Goal: Task Accomplishment & Management: Use online tool/utility

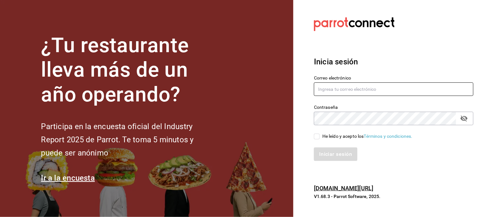
type input "jasel@deseocafe.mx"
click at [320, 134] on input "He leído y acepto los Términos y condiciones." at bounding box center [317, 137] width 6 height 6
checkbox input "true"
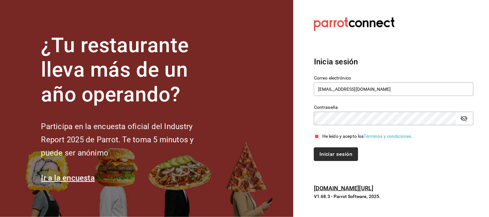
click at [333, 160] on button "Iniciar sesión" at bounding box center [336, 155] width 44 height 14
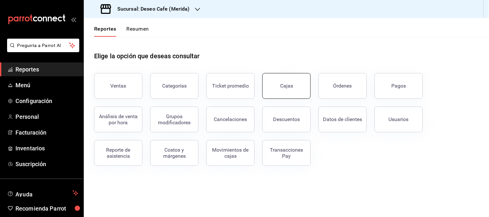
click at [289, 94] on button "Cajas" at bounding box center [286, 86] width 48 height 26
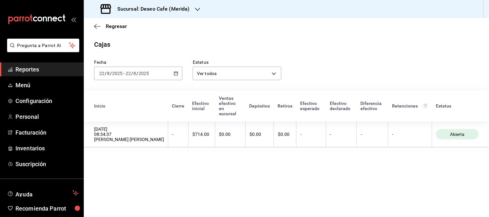
click at [164, 76] on div "[DATE] [DATE] - [DATE] [DATE]" at bounding box center [138, 74] width 88 height 14
click at [178, 79] on div "[DATE] [DATE] - [DATE] [DATE]" at bounding box center [138, 74] width 88 height 14
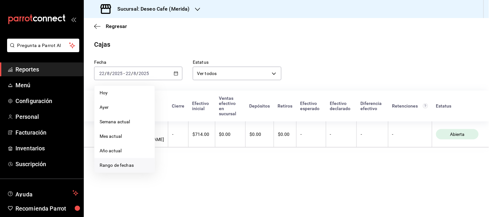
click at [129, 166] on span "Rango de fechas" at bounding box center [125, 165] width 50 height 7
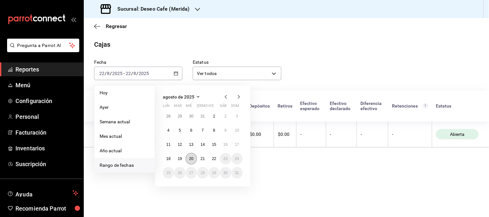
click at [192, 159] on abbr "20" at bounding box center [191, 159] width 4 height 5
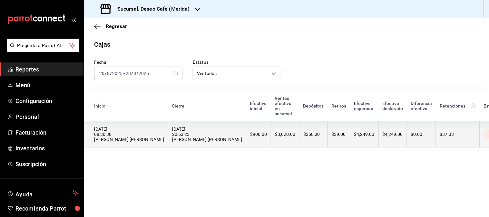
click at [210, 133] on th "[DATE] 20:53:23 [PERSON_NAME] [PERSON_NAME]" at bounding box center [207, 134] width 78 height 26
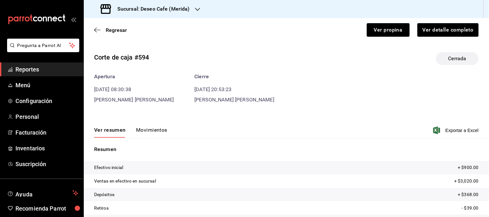
click at [150, 129] on button "Movimientos" at bounding box center [151, 132] width 31 height 11
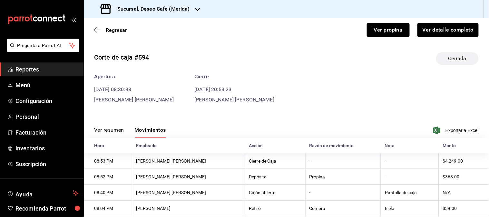
click at [191, 6] on div "Sucursal: Deseo Cafe (Merida)" at bounding box center [146, 9] width 114 height 18
click at [136, 44] on div "Deseo Cafe (Bajio)" at bounding box center [132, 42] width 86 height 7
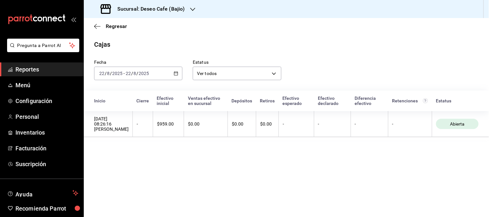
click at [177, 77] on div "[DATE] [DATE] - [DATE] [DATE]" at bounding box center [138, 74] width 88 height 14
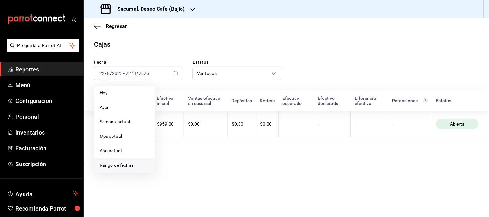
click at [128, 166] on span "Rango de fechas" at bounding box center [125, 165] width 50 height 7
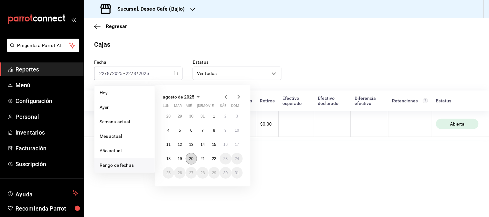
click at [193, 158] on abbr "20" at bounding box center [191, 159] width 4 height 5
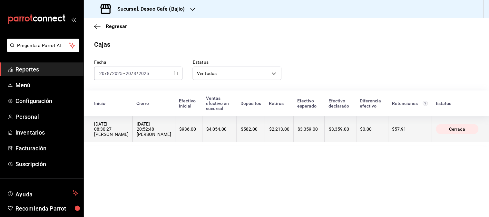
click at [275, 127] on div "$2,213.00" at bounding box center [279, 129] width 20 height 5
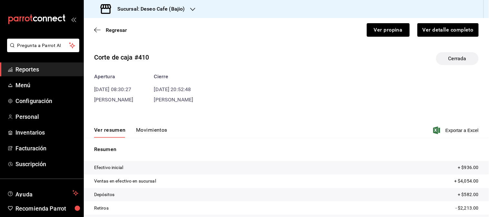
click at [159, 132] on button "Movimientos" at bounding box center [151, 132] width 31 height 11
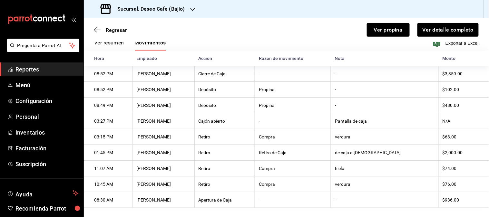
scroll to position [96, 0]
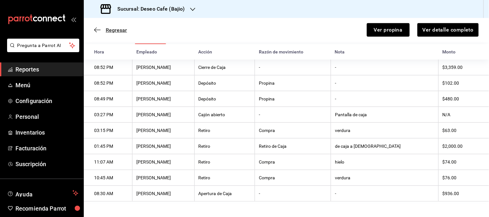
click at [98, 29] on icon "button" at bounding box center [97, 30] width 6 height 6
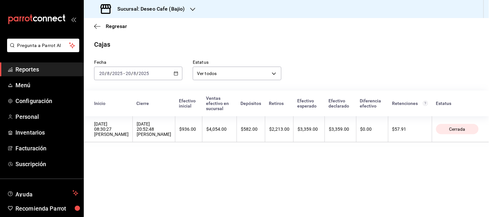
click at [178, 75] on div "[DATE] [DATE] - [DATE] [DATE]" at bounding box center [138, 74] width 88 height 14
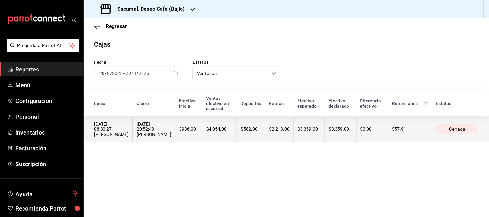
click at [185, 135] on th "$936.00" at bounding box center [188, 129] width 27 height 26
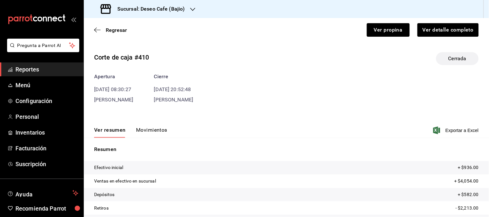
click at [153, 130] on button "Movimientos" at bounding box center [151, 132] width 31 height 11
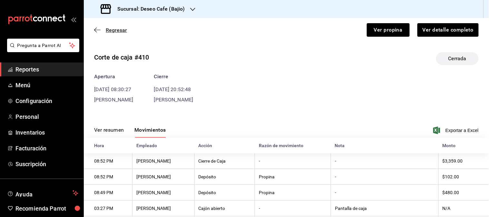
click at [95, 29] on icon "button" at bounding box center [97, 30] width 6 height 6
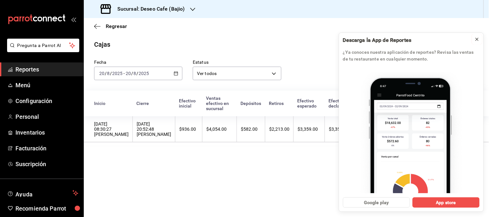
click at [478, 42] on icon at bounding box center [476, 39] width 5 height 5
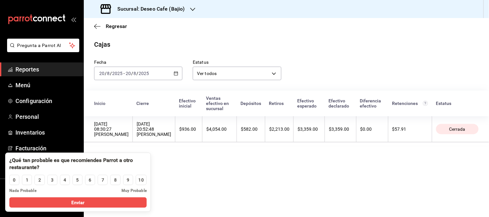
click at [185, 172] on main "Regresar Cajas Fecha [DATE] [DATE] - [DATE] [DATE] Estatus Ver todos ALL Inicio…" at bounding box center [286, 117] width 405 height 199
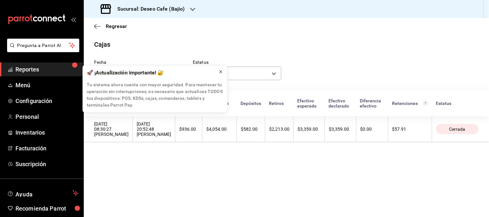
click at [220, 72] on icon at bounding box center [220, 71] width 5 height 5
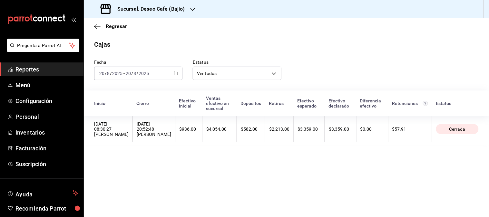
click at [171, 78] on div "[DATE] [DATE] - [DATE] [DATE]" at bounding box center [138, 74] width 88 height 14
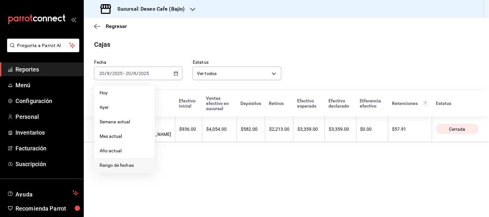
click at [124, 170] on li "Rango de fechas" at bounding box center [124, 165] width 60 height 14
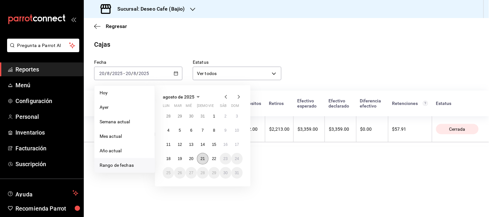
click at [205, 161] on button "21" at bounding box center [202, 159] width 11 height 12
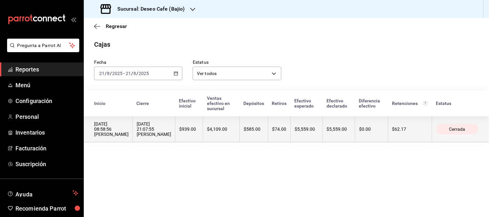
click at [282, 131] on th "$74.00" at bounding box center [279, 129] width 23 height 26
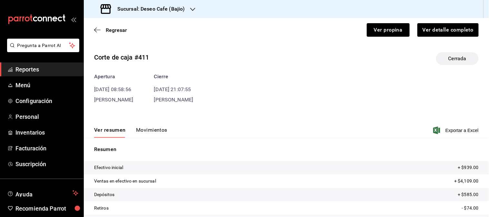
click at [156, 131] on button "Movimientos" at bounding box center [151, 132] width 31 height 11
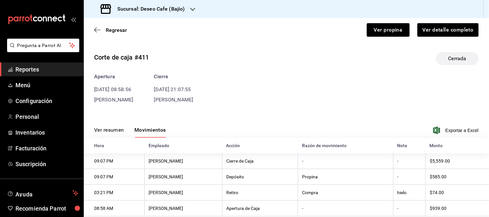
click at [183, 5] on h3 "Sucursal: Deseo Cafe (Bajio)" at bounding box center [148, 9] width 73 height 8
click at [155, 26] on div "Deseo Cafe (Merida)" at bounding box center [132, 27] width 86 height 7
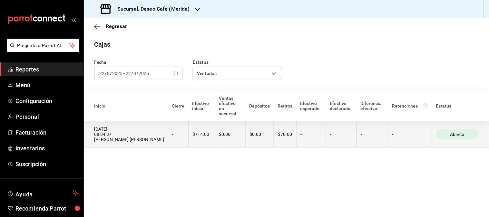
click at [230, 121] on th "$0.00" at bounding box center [230, 134] width 31 height 26
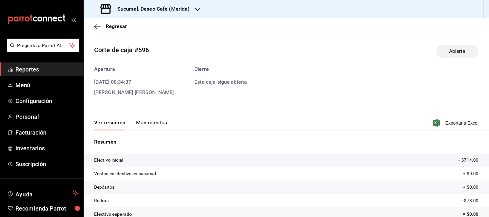
click at [155, 122] on button "Movimientos" at bounding box center [151, 125] width 31 height 11
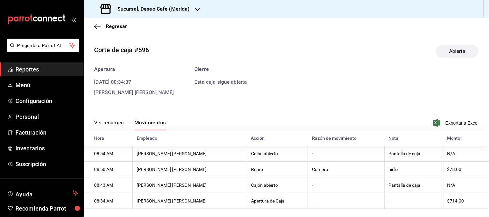
scroll to position [8, 0]
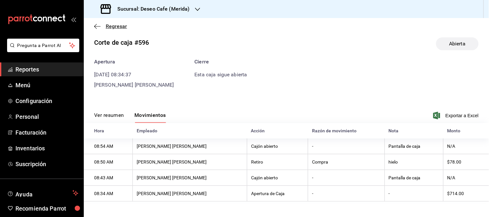
click at [98, 27] on icon "button" at bounding box center [97, 27] width 6 height 6
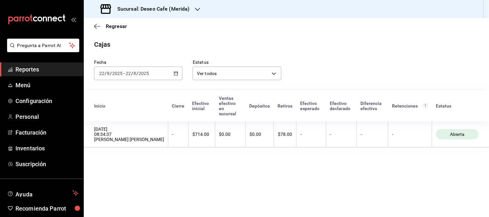
click at [177, 75] on \(Stroke\) "button" at bounding box center [176, 74] width 4 height 4
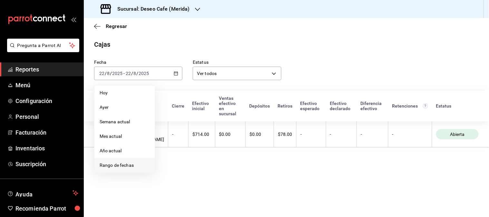
click at [115, 168] on span "Rango de fechas" at bounding box center [125, 165] width 50 height 7
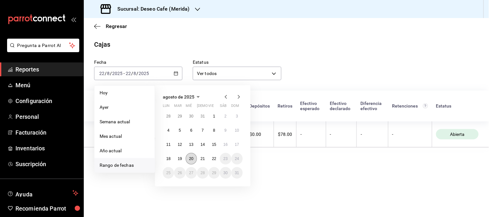
click at [193, 158] on abbr "20" at bounding box center [191, 159] width 4 height 5
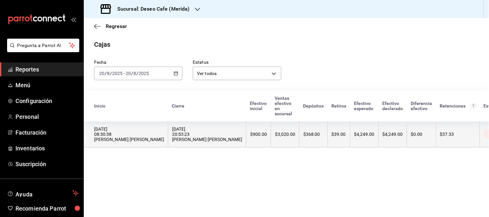
click at [271, 139] on th "$3,020.00" at bounding box center [285, 134] width 28 height 26
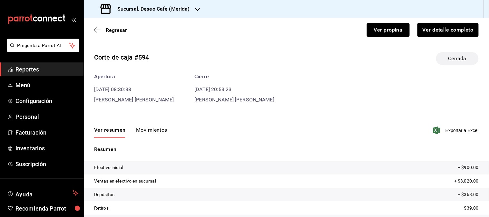
scroll to position [45, 0]
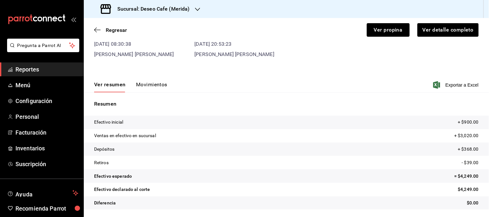
click at [145, 82] on button "Movimientos" at bounding box center [151, 86] width 31 height 11
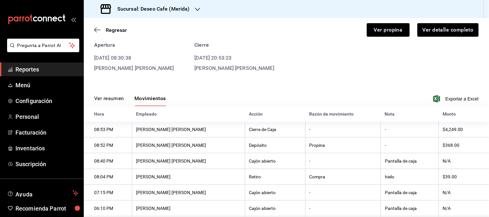
scroll to position [27, 0]
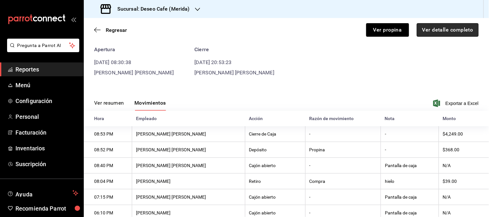
click at [443, 30] on button "Ver detalle completo" at bounding box center [448, 30] width 62 height 14
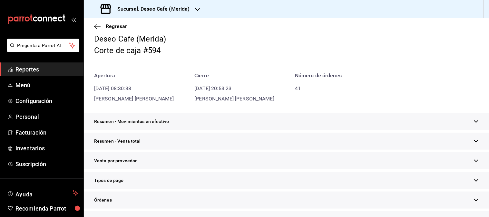
scroll to position [184, 0]
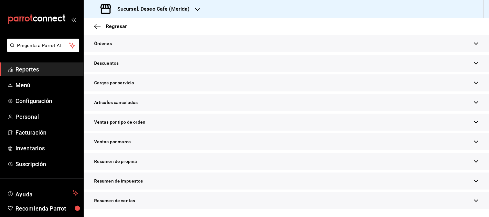
click at [177, 161] on div "Resumen de propina" at bounding box center [286, 161] width 405 height 17
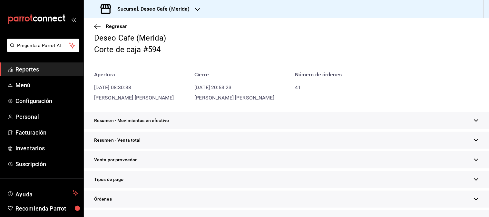
scroll to position [0, 0]
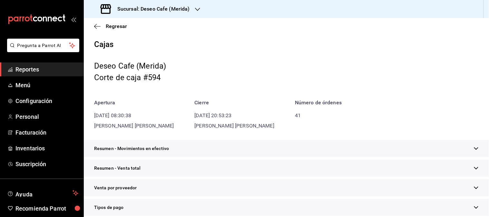
click at [179, 14] on div "Sucursal: Deseo Cafe (Merida)" at bounding box center [146, 9] width 114 height 18
click at [121, 48] on div "Deseo Cafe (Bajio)" at bounding box center [132, 42] width 97 height 14
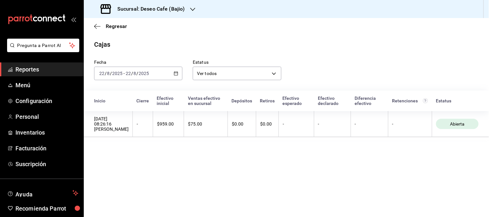
click at [173, 76] on div "[DATE] [DATE] - [DATE] [DATE]" at bounding box center [138, 74] width 88 height 14
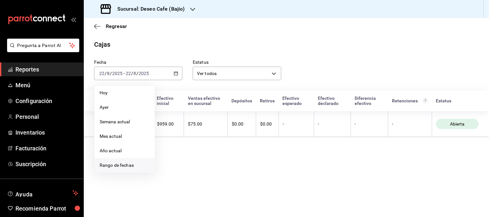
click at [131, 166] on span "Rango de fechas" at bounding box center [125, 165] width 50 height 7
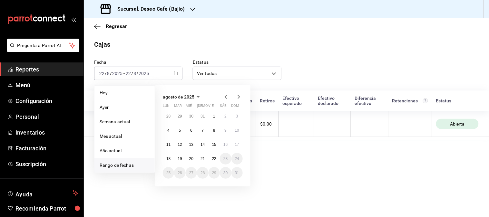
click at [193, 163] on button "20" at bounding box center [191, 159] width 11 height 12
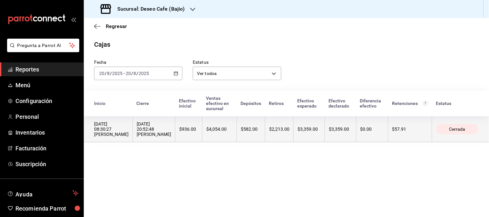
click at [281, 132] on th "$2,213.00" at bounding box center [279, 129] width 28 height 26
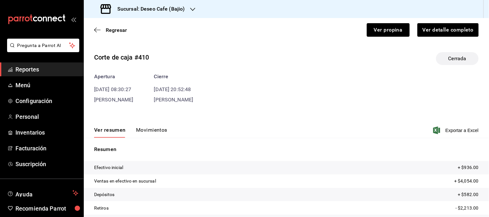
scroll to position [43, 0]
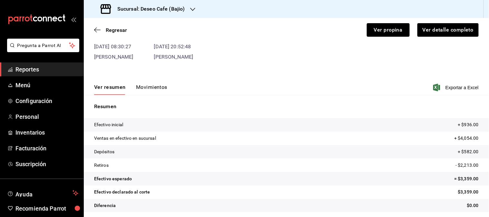
click at [159, 86] on button "Movimientos" at bounding box center [151, 89] width 31 height 11
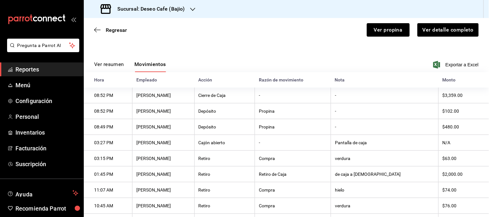
scroll to position [0, 0]
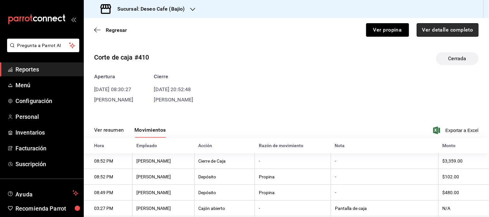
click at [445, 26] on button "Ver detalle completo" at bounding box center [448, 30] width 62 height 14
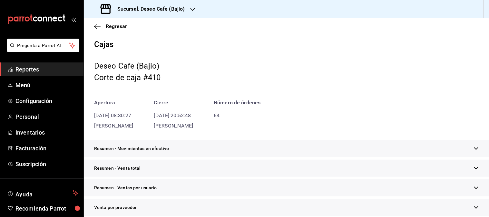
scroll to position [203, 0]
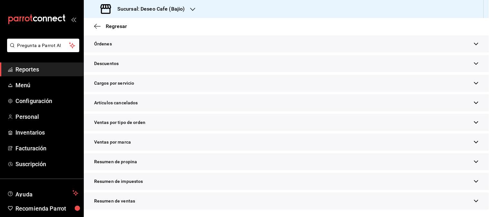
click at [241, 163] on div "Resumen de propina" at bounding box center [286, 161] width 405 height 17
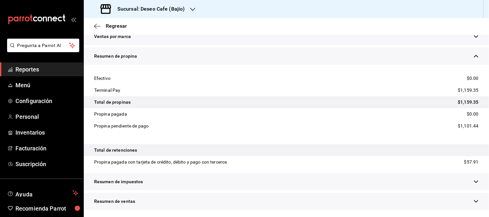
scroll to position [0, 0]
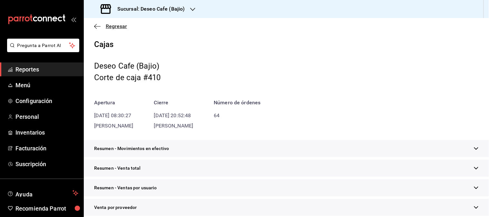
click at [97, 25] on icon "button" at bounding box center [97, 27] width 6 height 6
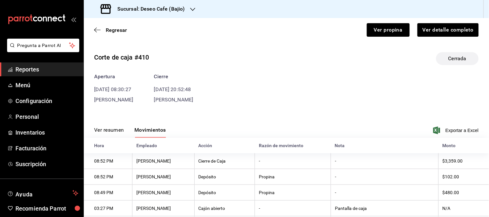
click at [97, 25] on div "Regresar Ver propina Ver detalle completo" at bounding box center [286, 30] width 405 height 24
click at [95, 32] on icon "button" at bounding box center [97, 30] width 6 height 6
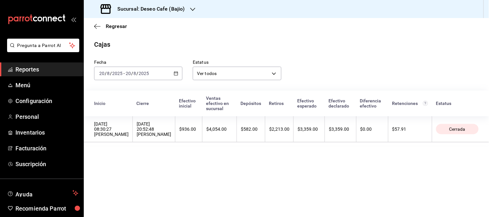
click at [176, 75] on icon "button" at bounding box center [176, 73] width 5 height 5
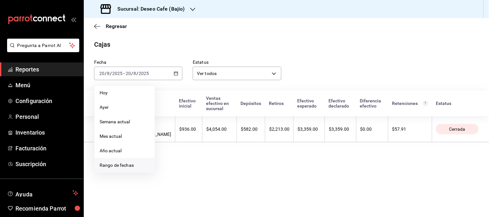
click at [130, 165] on span "Rango de fechas" at bounding box center [125, 165] width 50 height 7
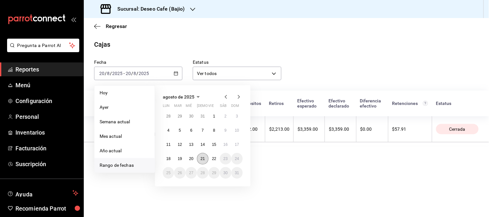
click at [202, 158] on abbr "21" at bounding box center [202, 159] width 4 height 5
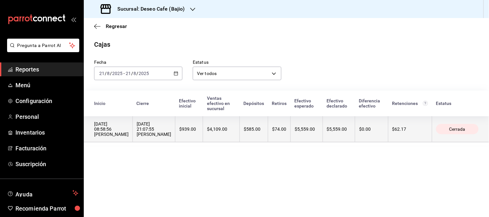
click at [260, 131] on th "$585.00" at bounding box center [254, 129] width 28 height 26
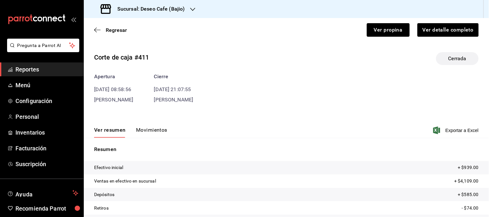
click at [147, 131] on button "Movimientos" at bounding box center [151, 132] width 31 height 11
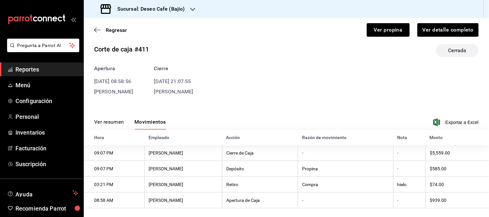
scroll to position [15, 0]
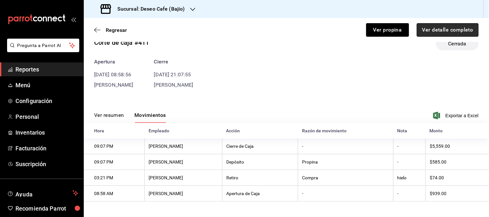
click at [462, 30] on button "Ver detalle completo" at bounding box center [448, 30] width 62 height 14
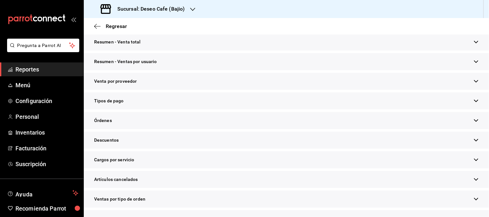
scroll to position [194, 0]
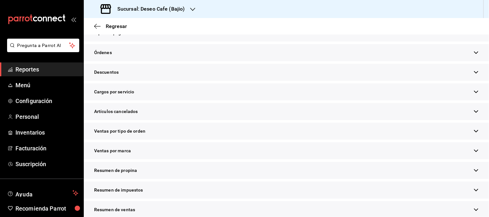
click at [194, 173] on div "Resumen de propina" at bounding box center [286, 170] width 405 height 17
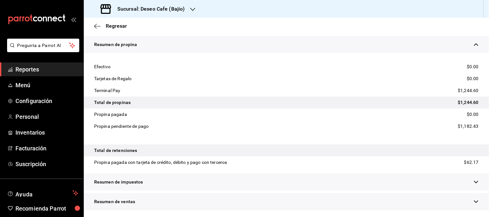
scroll to position [0, 0]
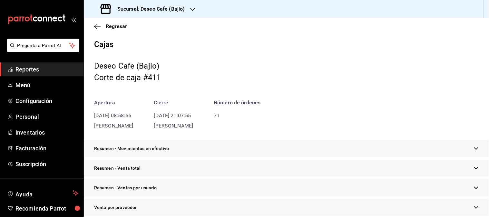
click at [175, 10] on h3 "Sucursal: Deseo Cafe (Bajio)" at bounding box center [148, 9] width 73 height 8
click at [138, 25] on div "Deseo Cafe (Merida)" at bounding box center [132, 27] width 86 height 7
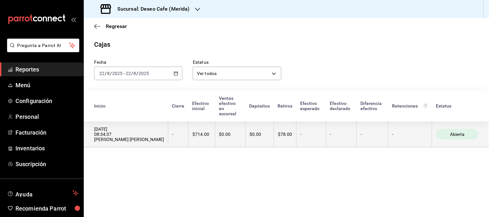
click at [215, 126] on th "$0.00" at bounding box center [230, 134] width 31 height 26
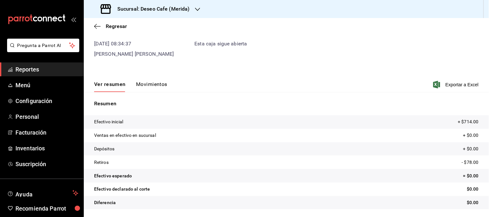
click at [160, 84] on button "Movimientos" at bounding box center [151, 86] width 31 height 11
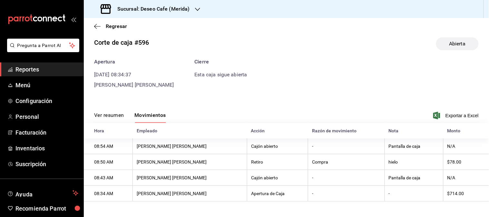
scroll to position [8, 0]
click at [97, 22] on div "Regresar" at bounding box center [286, 26] width 405 height 16
click at [97, 27] on icon "button" at bounding box center [97, 27] width 6 height 6
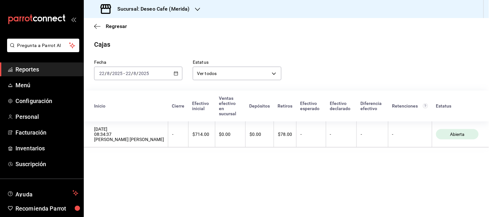
click at [177, 75] on icon "button" at bounding box center [176, 73] width 5 height 5
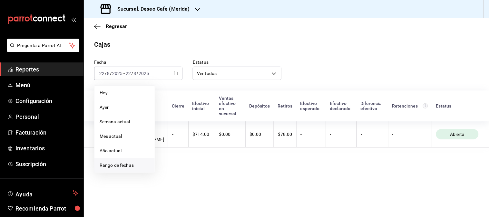
click at [136, 165] on span "Rango de fechas" at bounding box center [125, 165] width 50 height 7
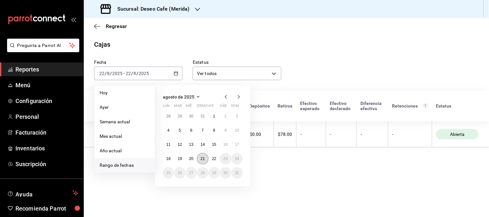
click at [199, 158] on button "21" at bounding box center [202, 159] width 11 height 12
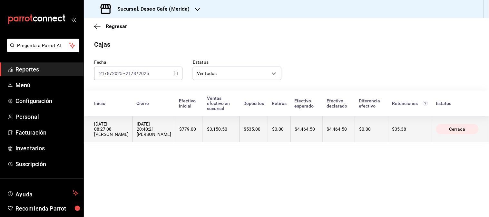
click at [213, 129] on th "$3,150.50" at bounding box center [221, 129] width 37 height 26
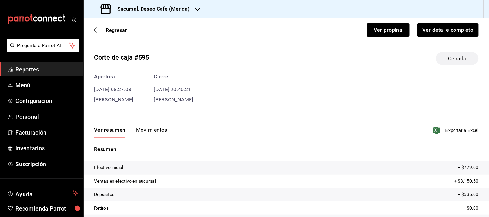
click at [155, 129] on button "Movimientos" at bounding box center [151, 132] width 31 height 11
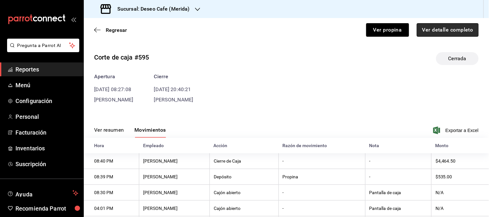
click at [451, 25] on button "Ver detalle completo" at bounding box center [448, 30] width 62 height 14
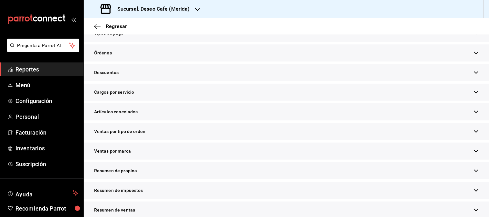
scroll to position [176, 0]
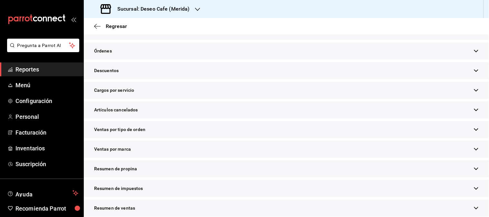
click at [126, 170] on span "Resumen de propina" at bounding box center [115, 169] width 43 height 7
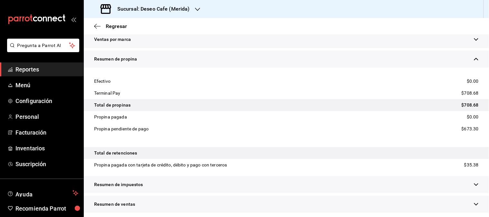
scroll to position [289, 0]
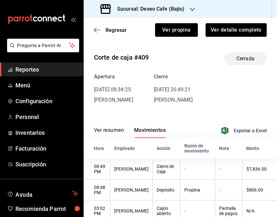
scroll to position [64, 0]
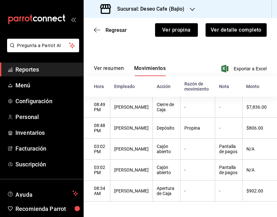
click at [265, 164] on th "N/A" at bounding box center [260, 169] width 35 height 21
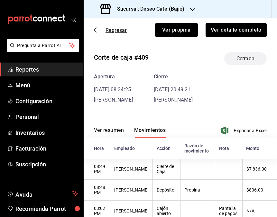
click at [98, 27] on icon "button" at bounding box center [97, 30] width 6 height 6
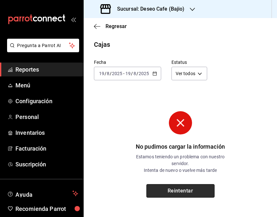
click at [172, 189] on button "Reintentar" at bounding box center [181, 191] width 68 height 14
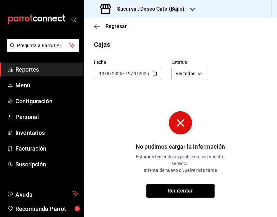
click at [153, 72] on icon "button" at bounding box center [155, 73] width 5 height 5
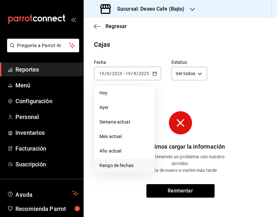
click at [123, 167] on span "Rango de fechas" at bounding box center [125, 165] width 50 height 7
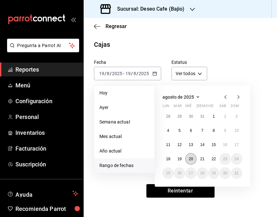
click at [189, 159] on abbr "20" at bounding box center [191, 159] width 4 height 5
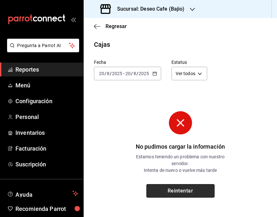
click at [190, 193] on button "Reintentar" at bounding box center [181, 191] width 68 height 14
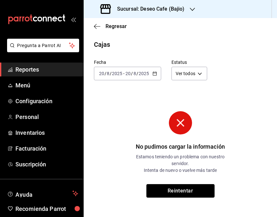
click at [190, 193] on button "Reintentar" at bounding box center [181, 191] width 68 height 14
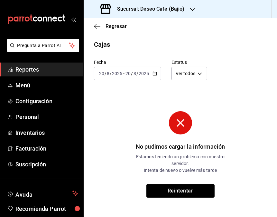
click at [190, 193] on button "Reintentar" at bounding box center [181, 191] width 68 height 14
